Goal: Transaction & Acquisition: Book appointment/travel/reservation

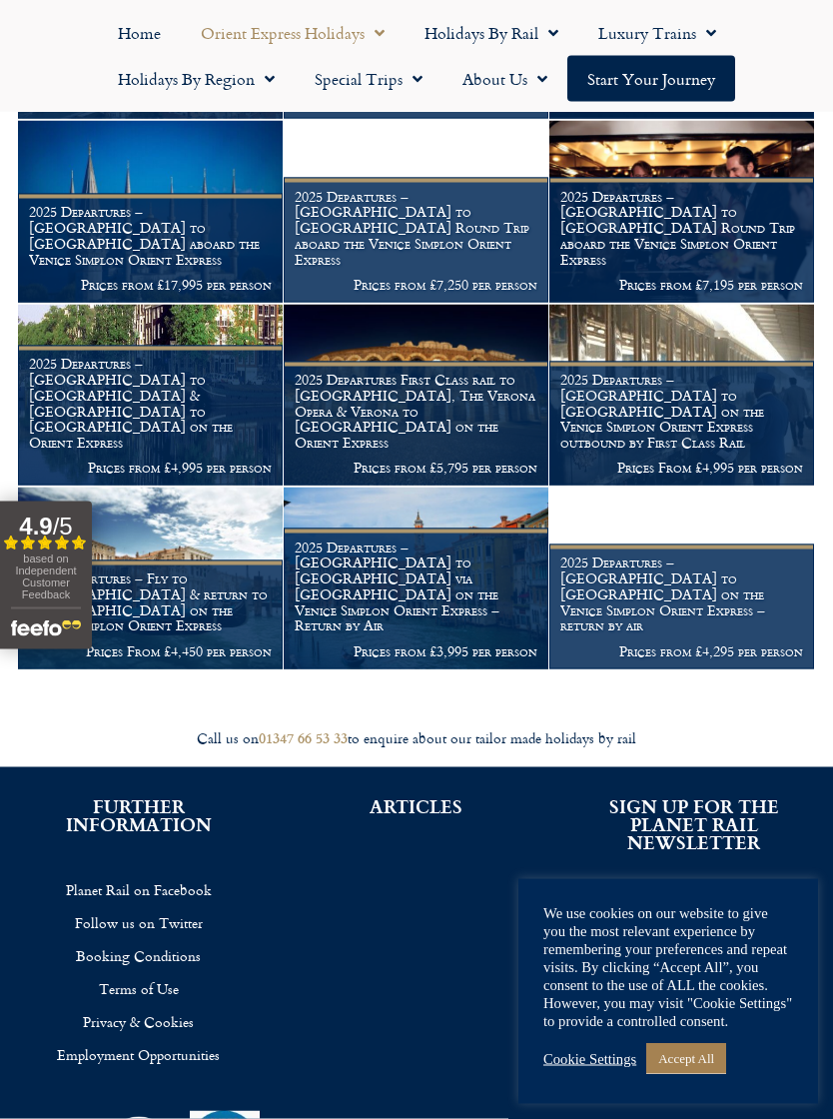
scroll to position [1589, 0]
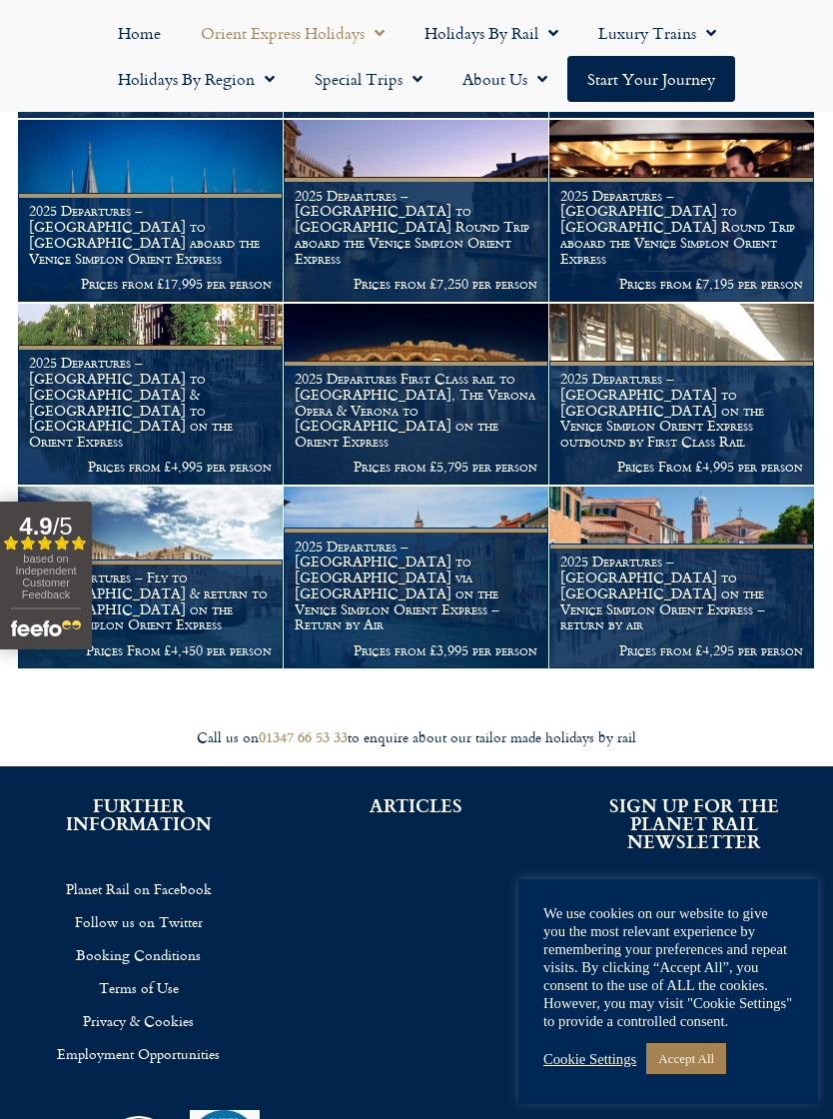
click at [429, 538] on h1 "2025 Departures – London to Venice via Cannes on the Venice Simplon Orient Expr…" at bounding box center [416, 585] width 243 height 95
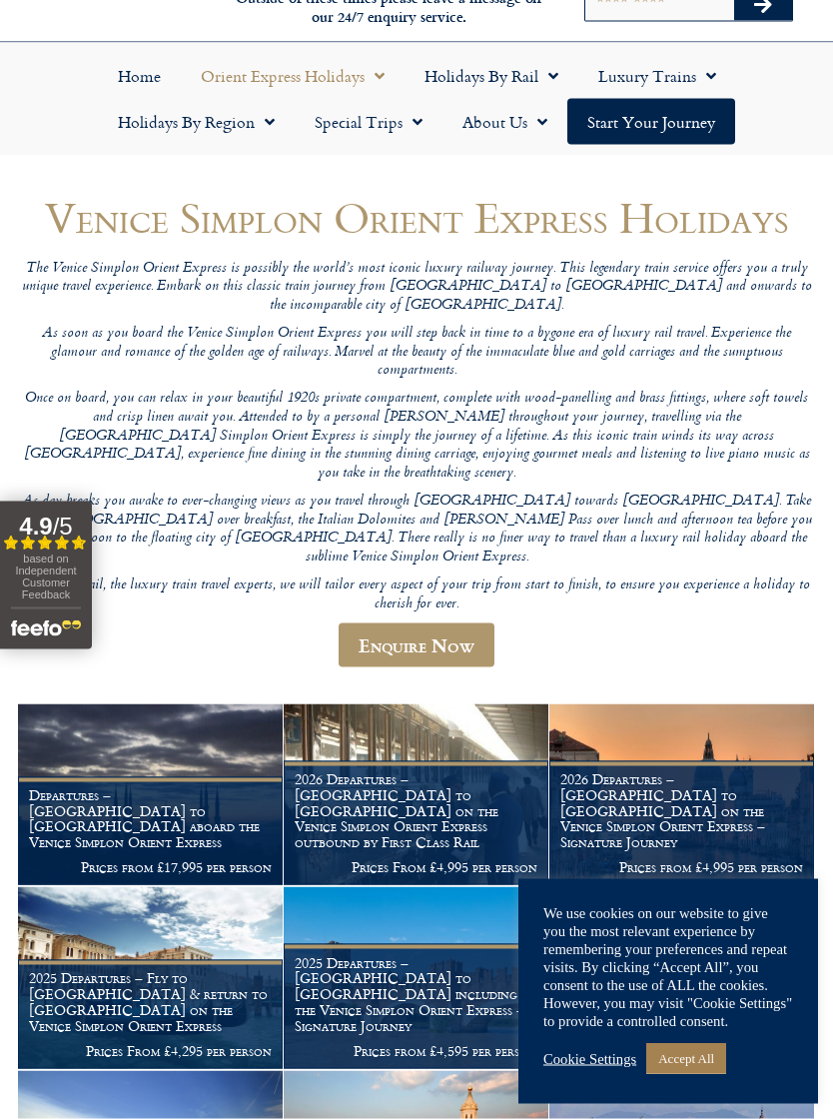
scroll to position [90, 0]
click at [174, 786] on h1 "Departures – Istanbul to Paris aboard the Venice Simplon Orient Express" at bounding box center [150, 817] width 243 height 63
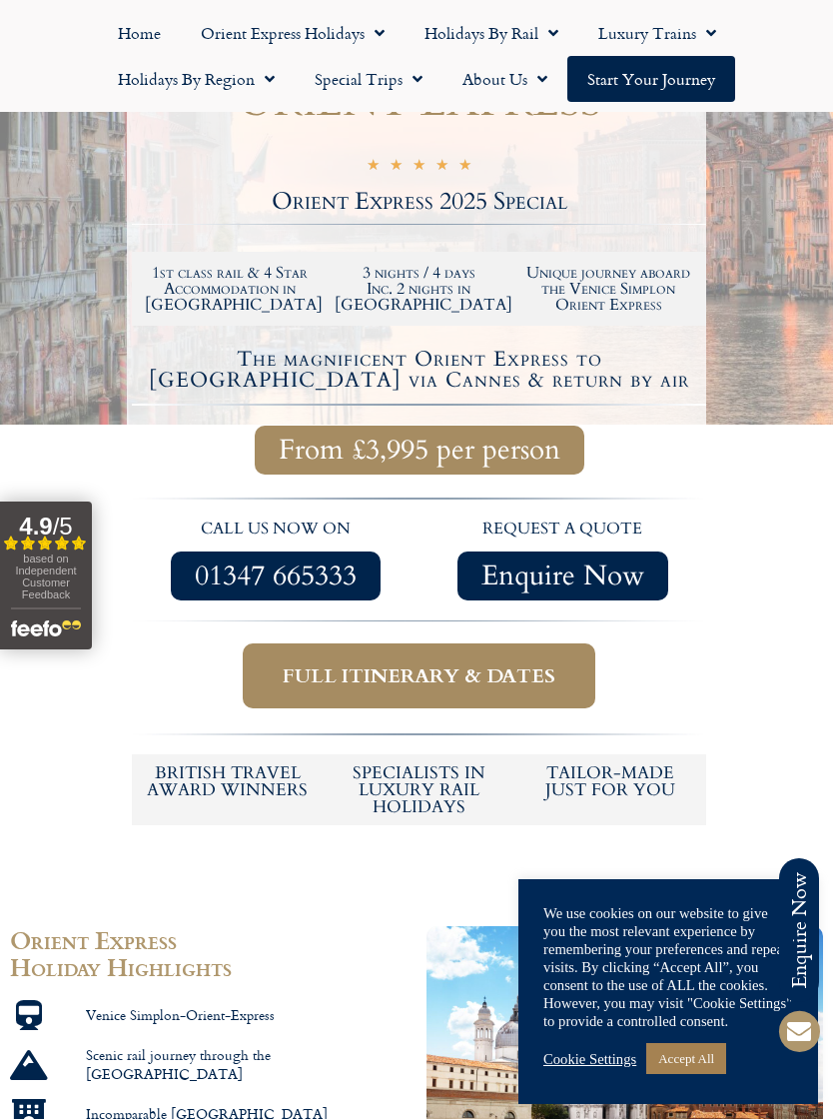
scroll to position [495, 0]
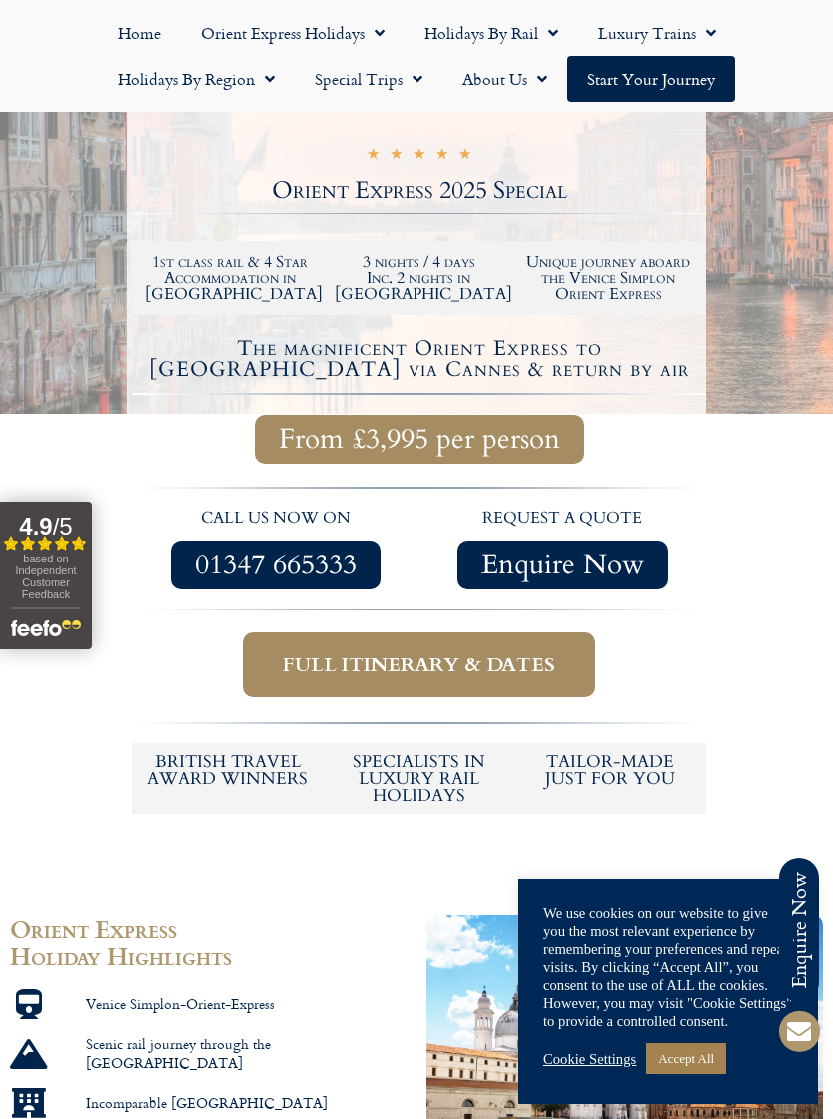
click at [453, 427] on span "From £3,995 per person" at bounding box center [420, 439] width 282 height 25
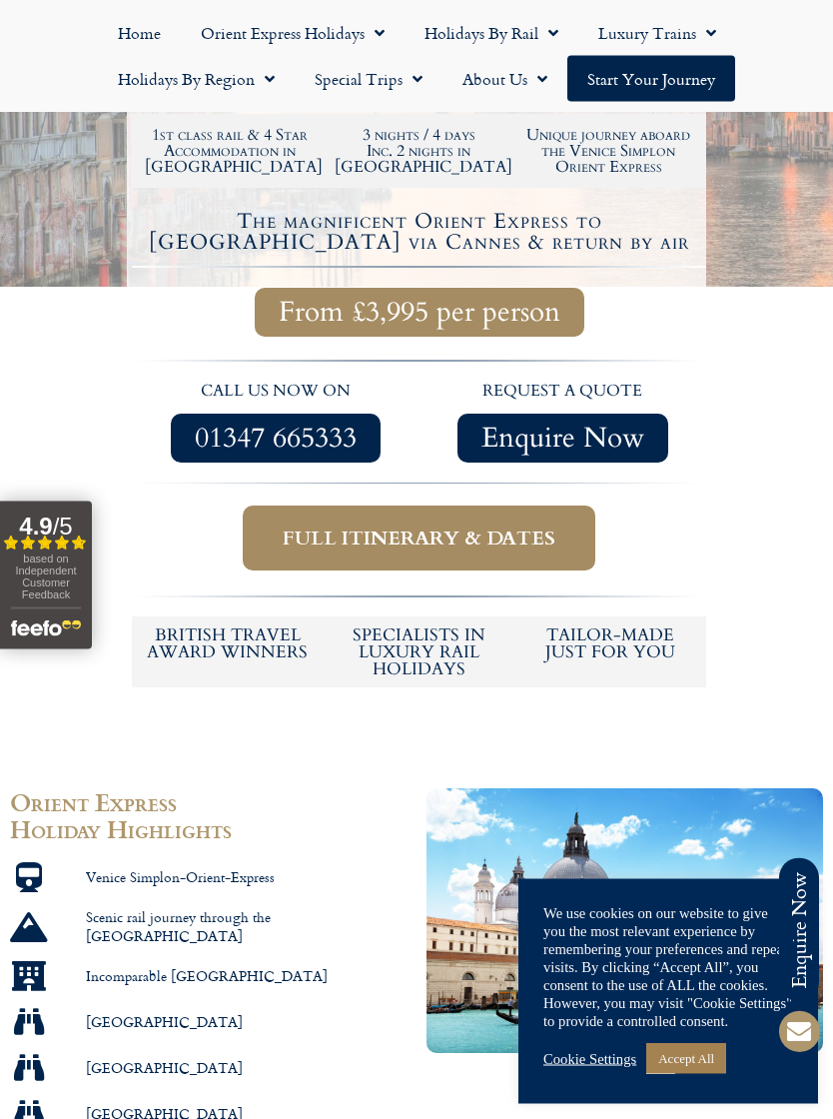
scroll to position [627, 0]
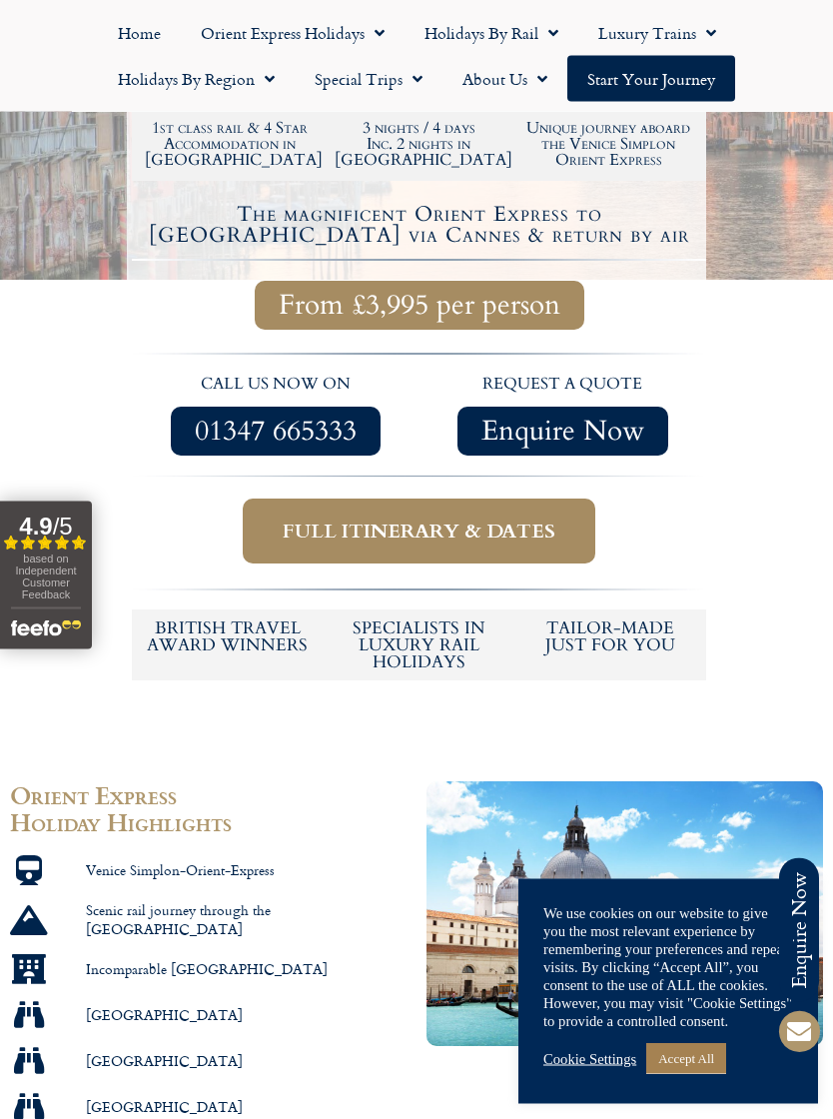
click at [462, 519] on span "Full itinerary & dates" at bounding box center [419, 531] width 273 height 25
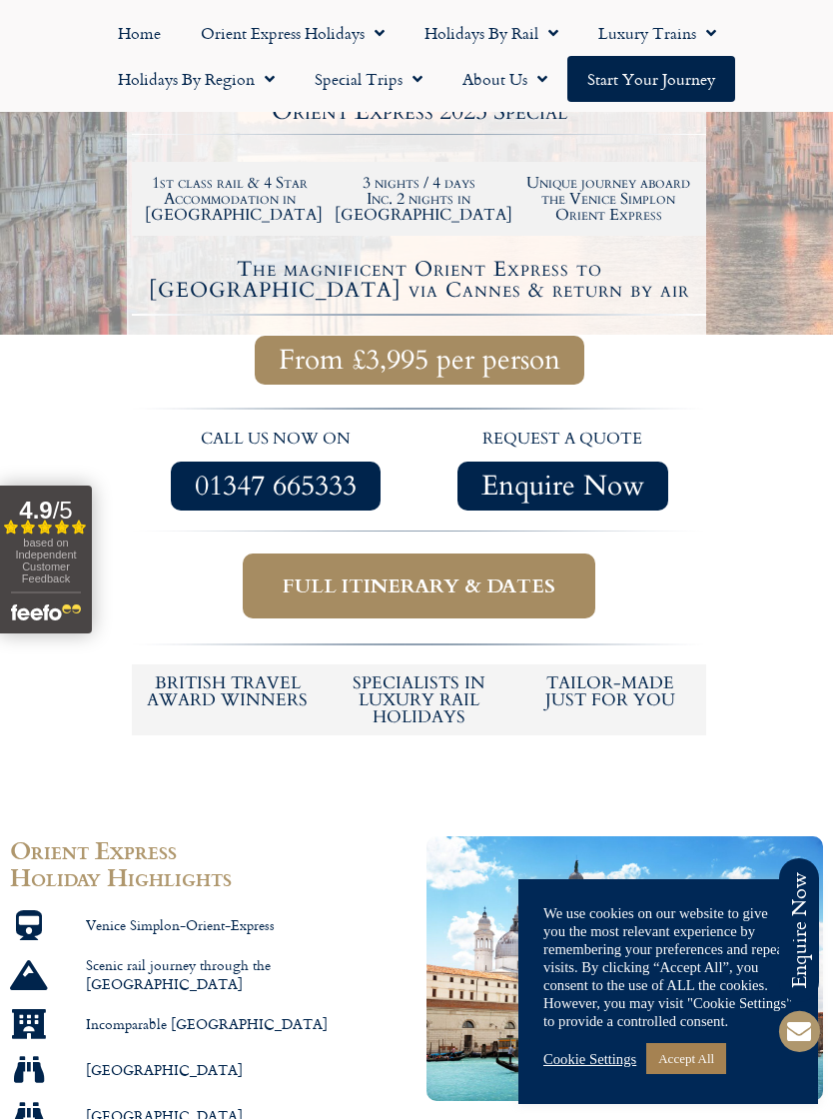
scroll to position [571, 0]
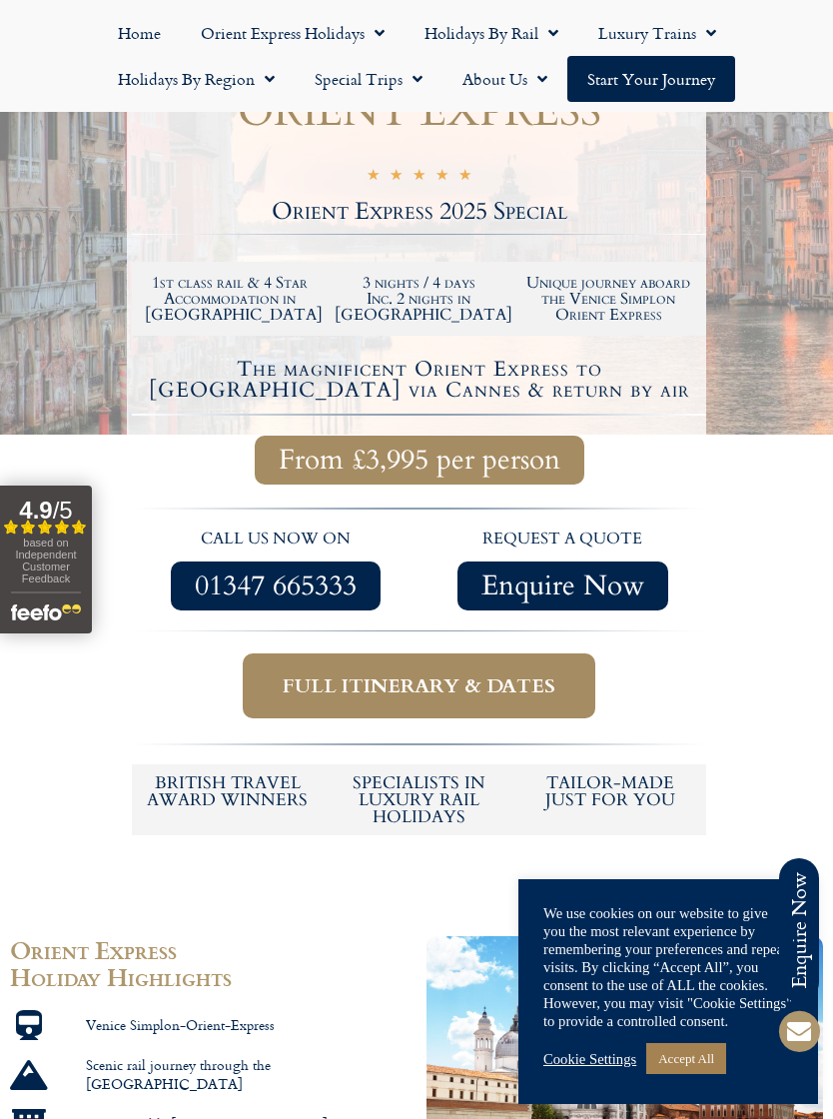
scroll to position [472, 0]
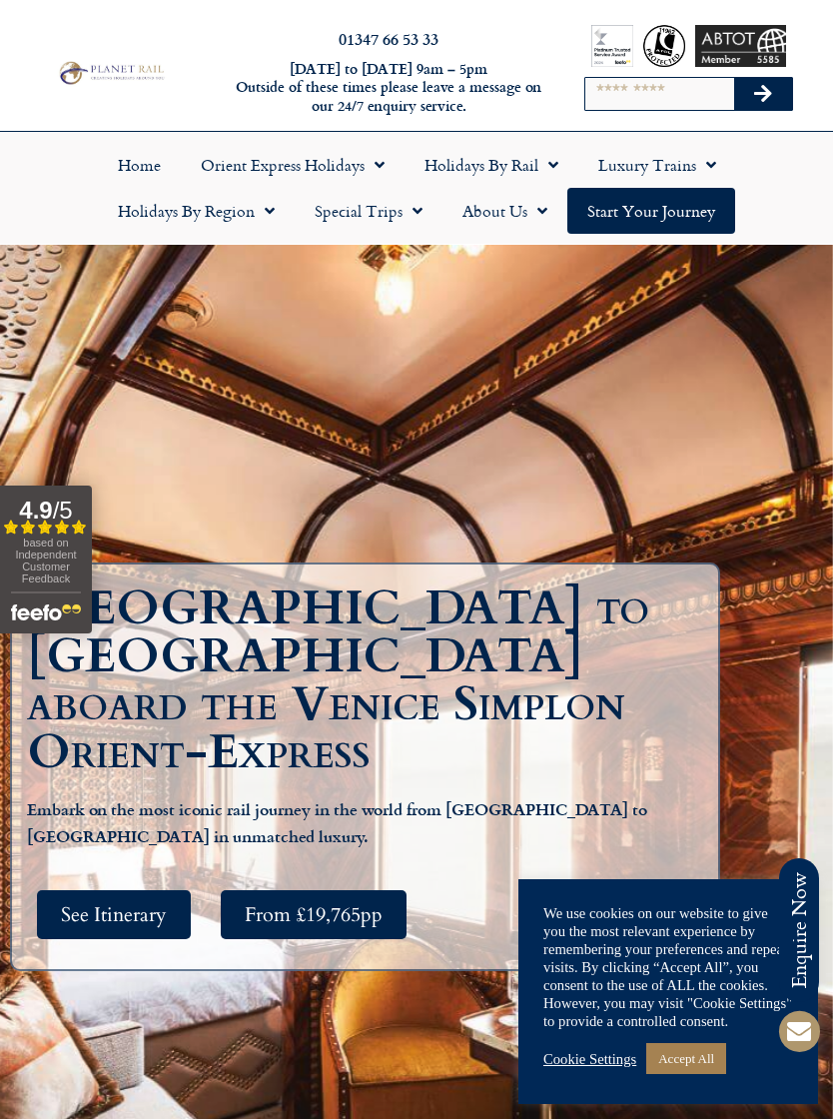
click at [703, 1044] on link "Accept All" at bounding box center [686, 1058] width 80 height 31
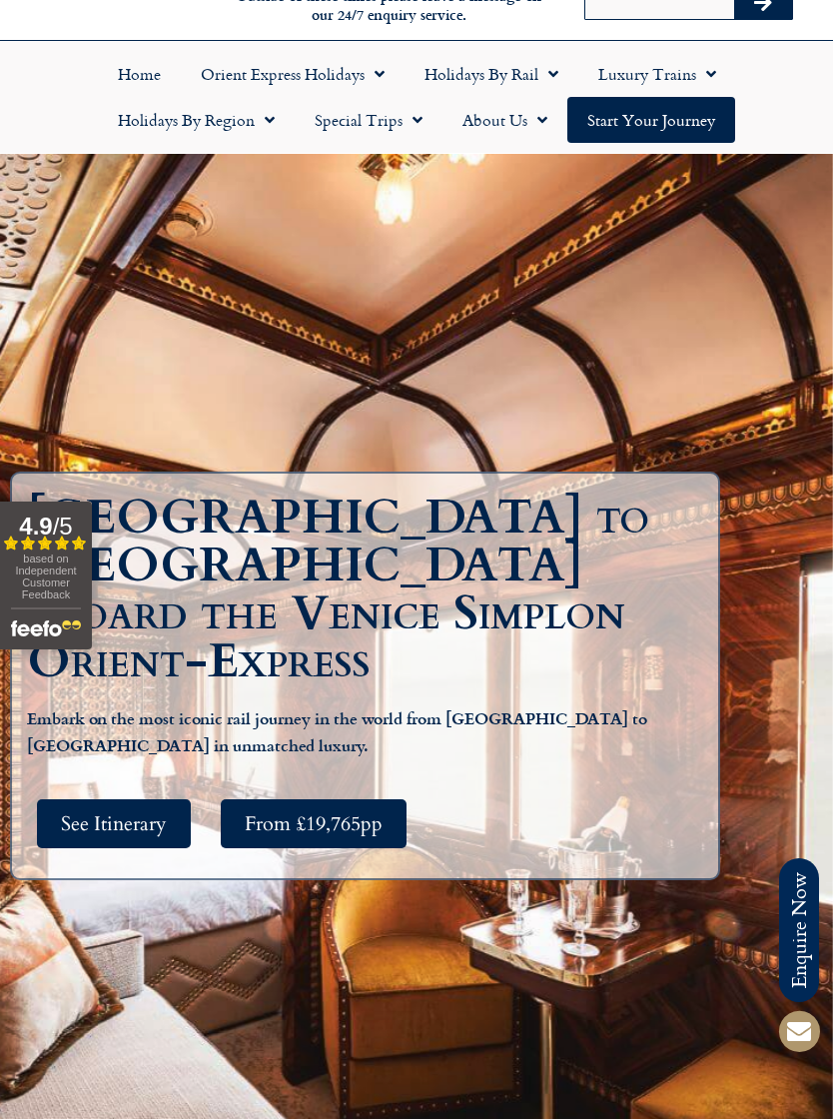
click at [123, 815] on span "See Itinerary" at bounding box center [114, 823] width 106 height 25
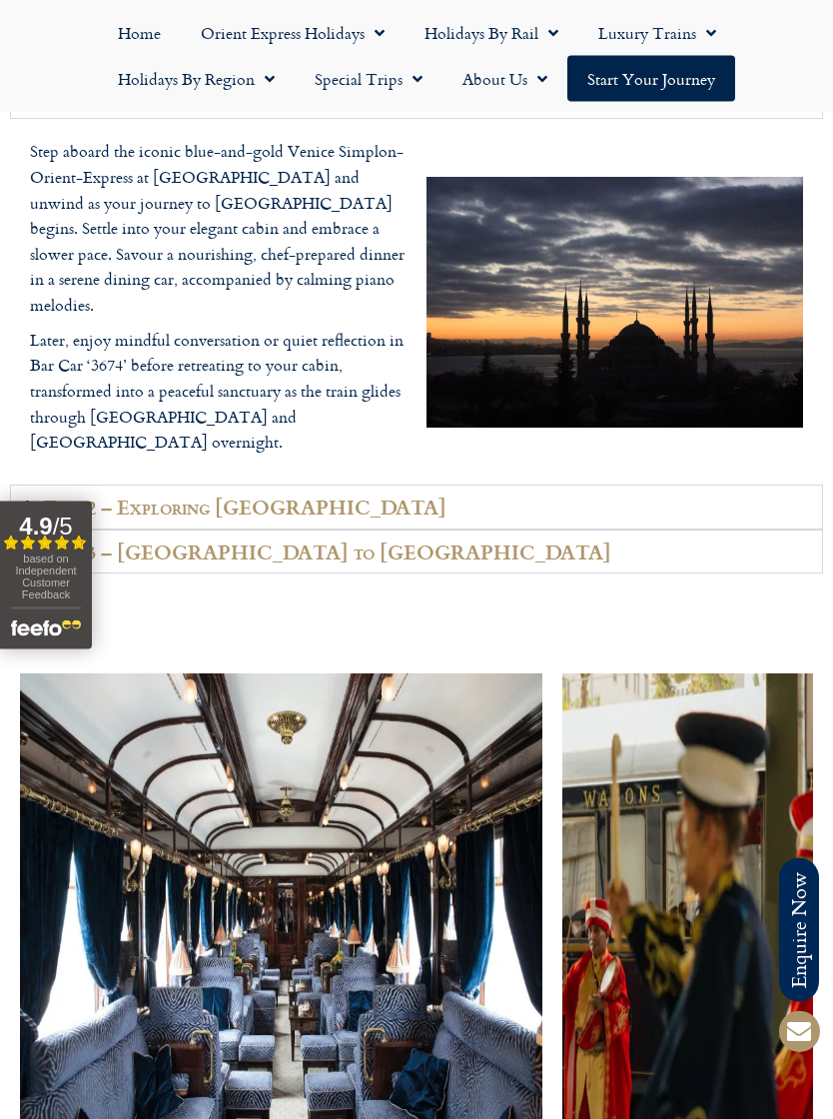
scroll to position [3242, 0]
click at [425, 485] on summary "Day 2 – Exploring Budapest" at bounding box center [416, 507] width 813 height 45
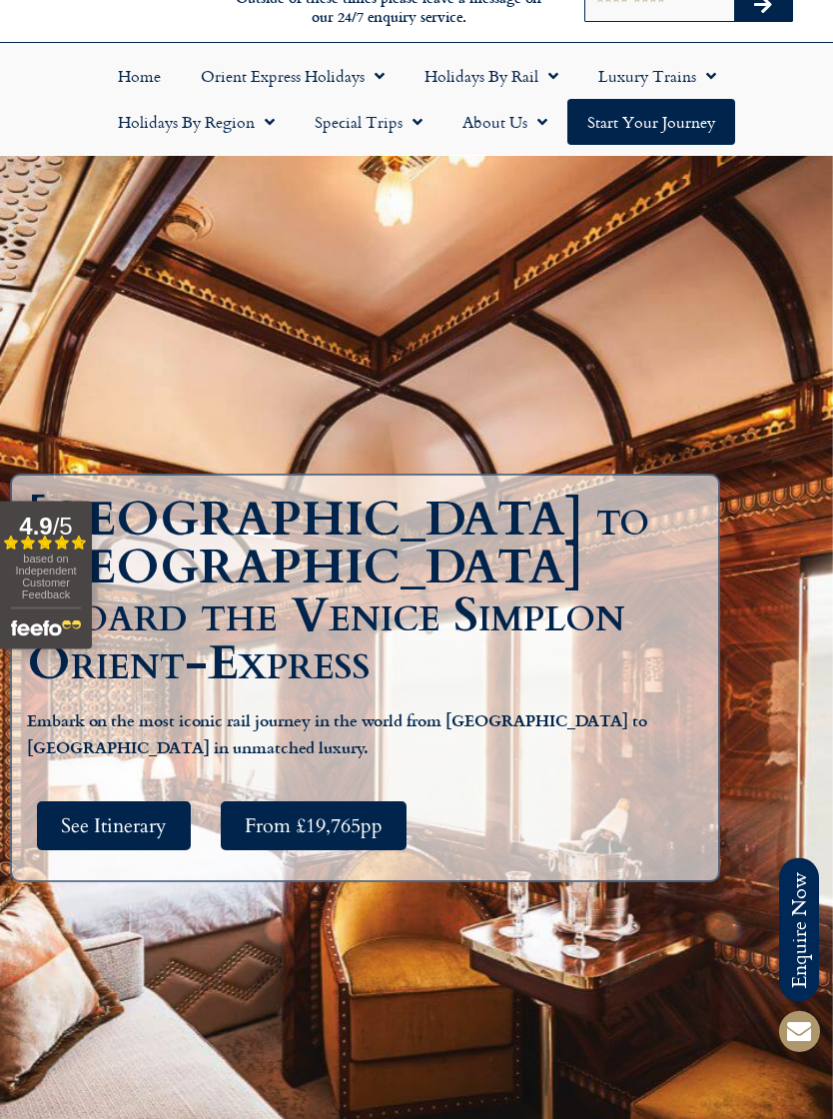
scroll to position [89, 0]
click at [605, 374] on div "Paris to Istanbul aboard the Venice Simplon Orient-Express Embark on the most i…" at bounding box center [416, 687] width 833 height 1063
click at [578, 375] on div "Paris to Istanbul aboard the Venice Simplon Orient-Express Embark on the most i…" at bounding box center [416, 687] width 833 height 1063
click at [770, 607] on div "Paris to Istanbul aboard the Venice Simplon Orient-Express Embark on the most i…" at bounding box center [416, 687] width 833 height 1063
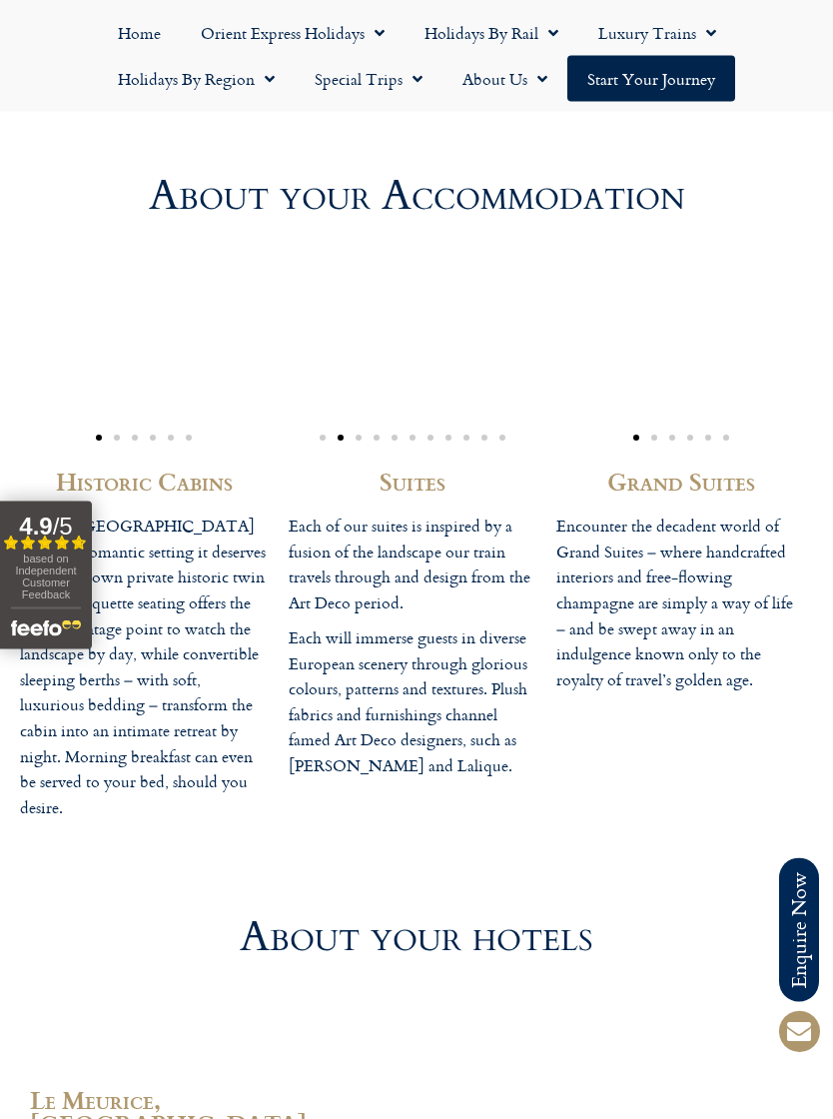
scroll to position [5254, 0]
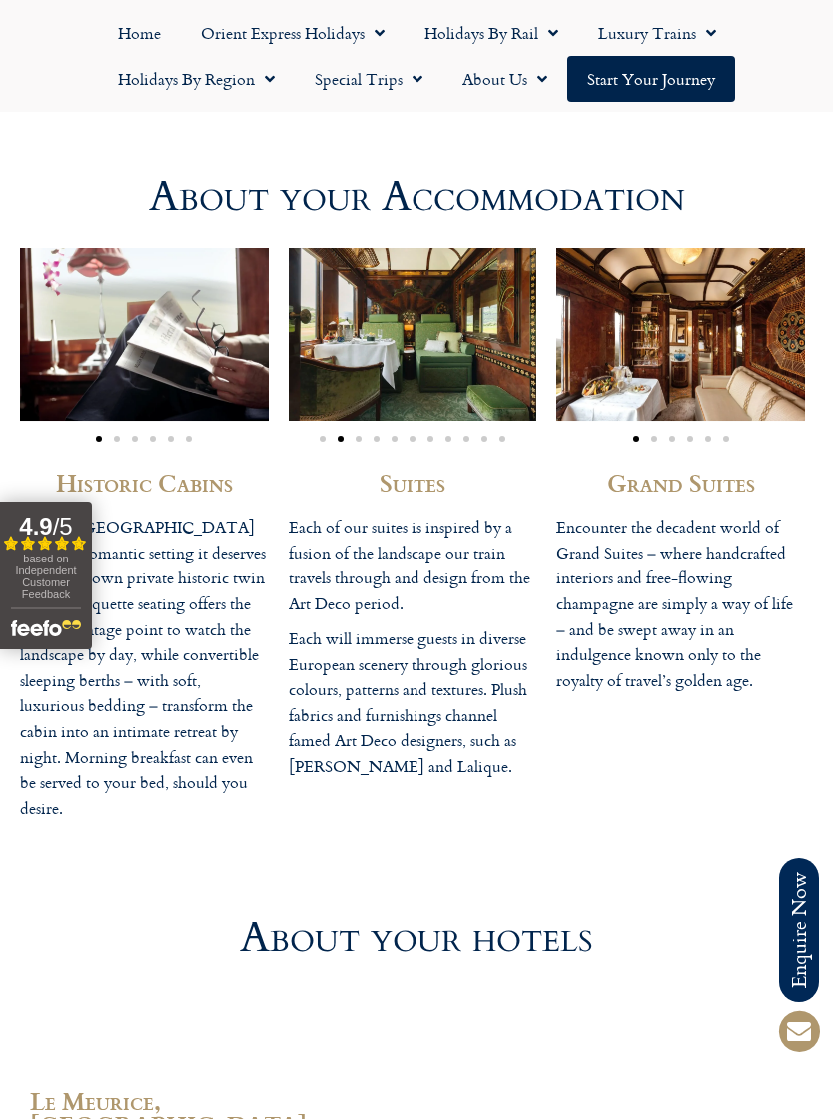
click at [182, 296] on img "1 / 6" at bounding box center [144, 334] width 249 height 173
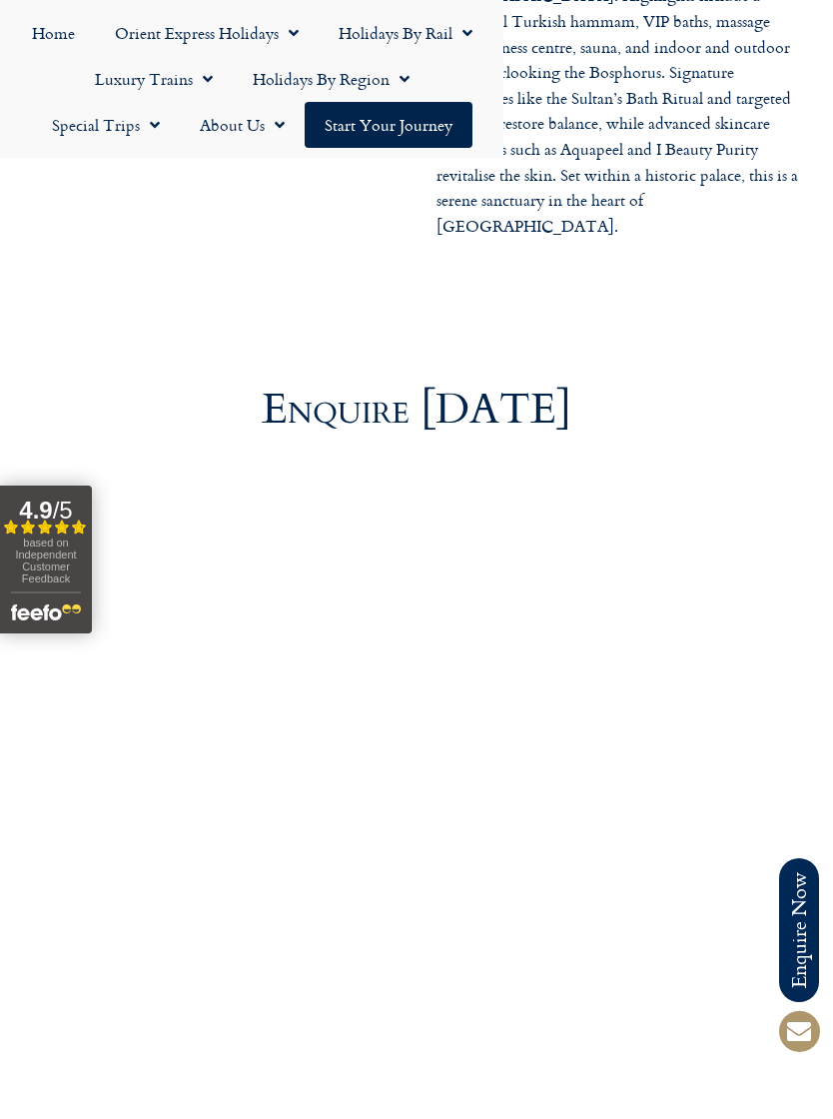
scroll to position [7068, 0]
